Goal: Submit feedback/report problem

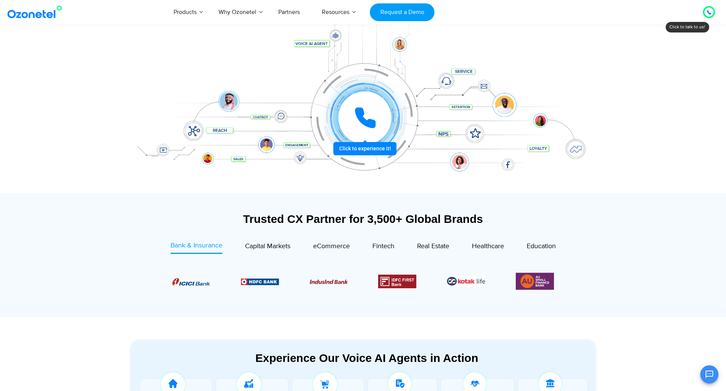
scroll to position [108, 0]
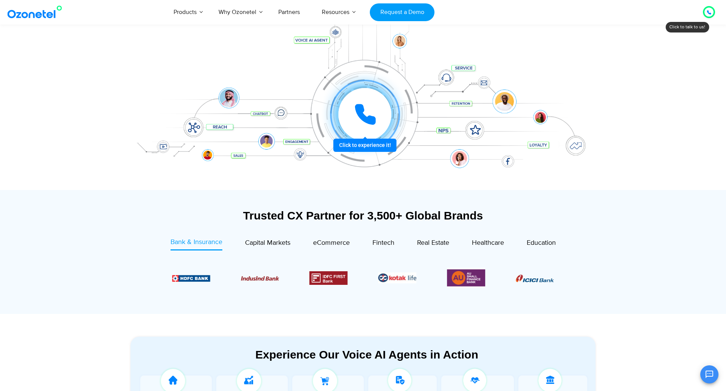
click at [261, 226] on div "Trusted CX Partner for 3,500+ Global Brands" at bounding box center [362, 219] width 465 height 21
click at [271, 242] on span "Capital Markets" at bounding box center [267, 243] width 45 height 8
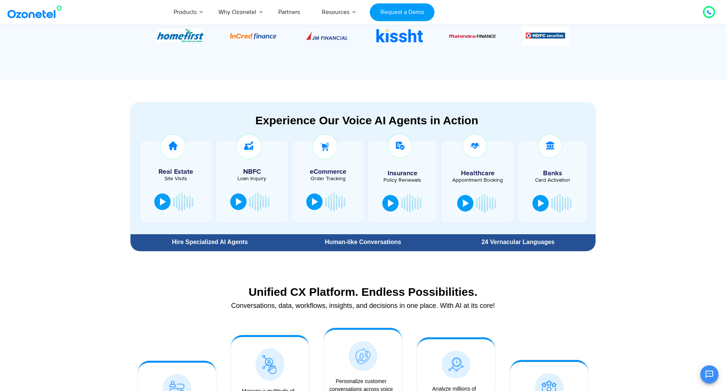
scroll to position [353, 0]
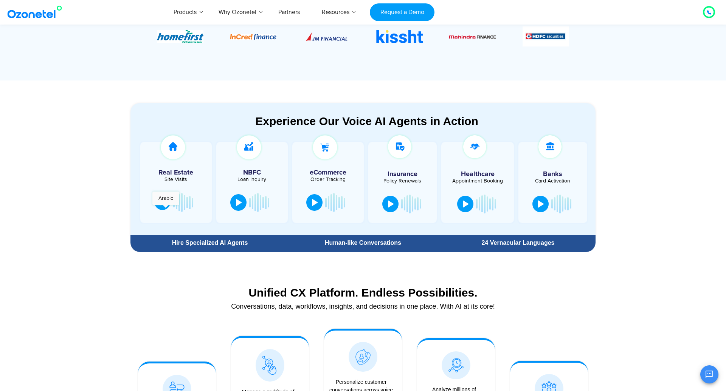
click at [166, 209] on button at bounding box center [162, 202] width 16 height 17
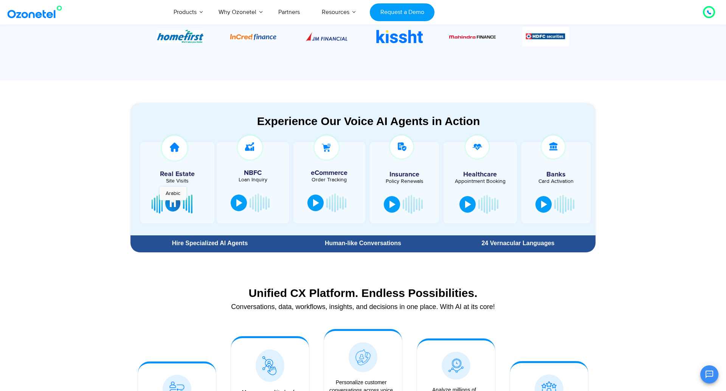
click at [173, 204] on div at bounding box center [173, 204] width 6 height 8
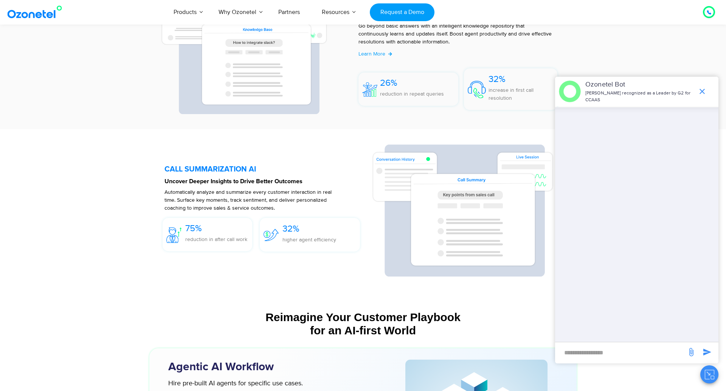
scroll to position [1654, 0]
click at [692, 354] on icon "send message" at bounding box center [691, 352] width 4 height 8
click at [0, 0] on input "file" at bounding box center [0, 0] width 0 height 0
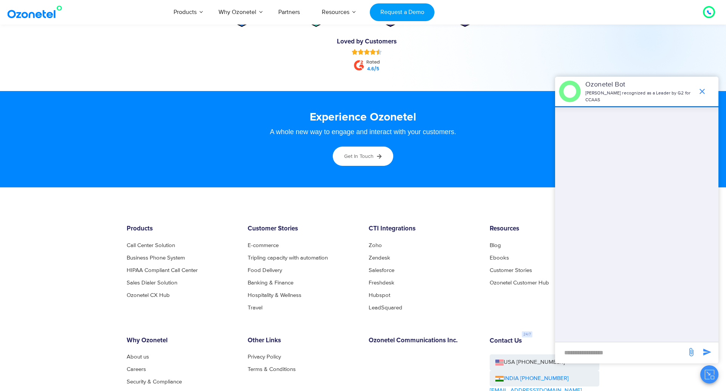
scroll to position [4063, 0]
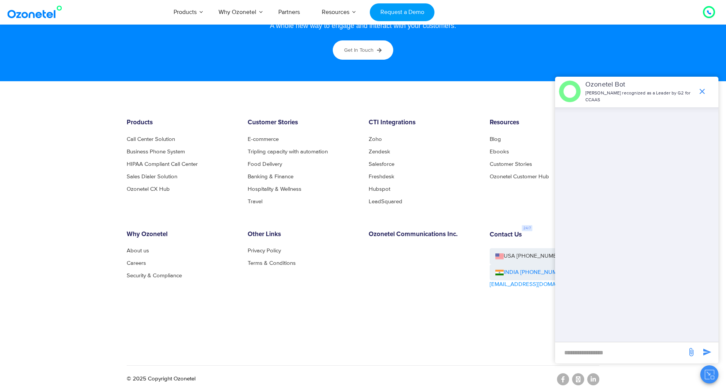
click at [599, 351] on input "new-msg-input" at bounding box center [621, 352] width 124 height 13
click at [575, 247] on div at bounding box center [638, 224] width 162 height 235
click at [576, 350] on input "new-msg-input" at bounding box center [621, 352] width 124 height 13
type input "**"
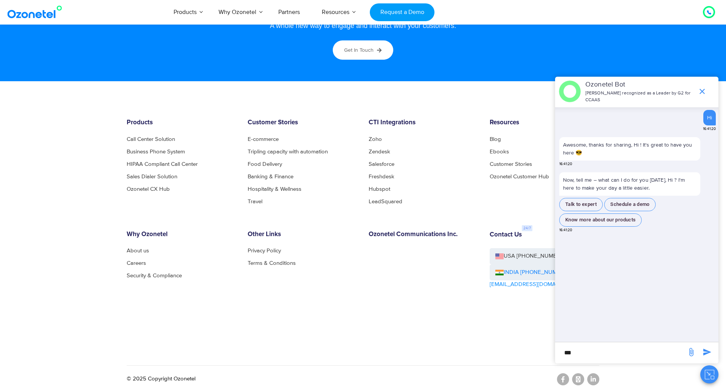
type input "***"
